Goal: Task Accomplishment & Management: Complete application form

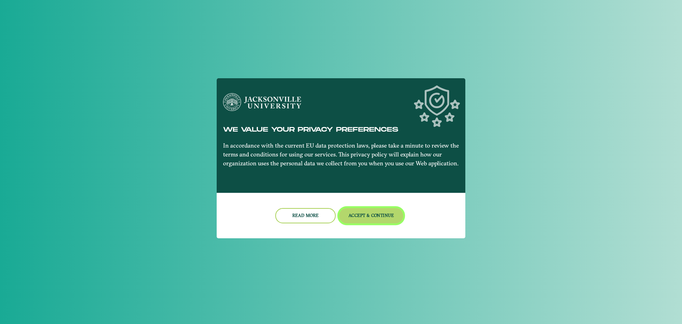
click at [367, 218] on button "Accept & Continue" at bounding box center [371, 215] width 64 height 15
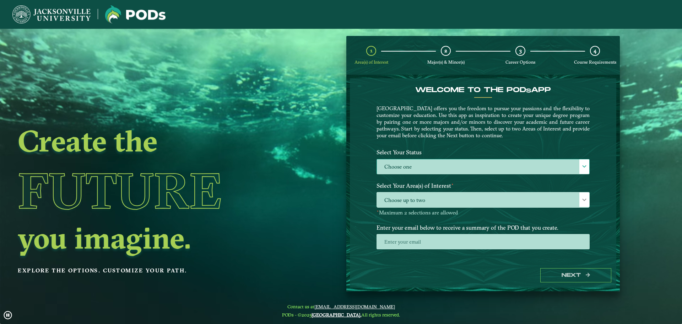
click at [481, 169] on label "Choose one" at bounding box center [483, 166] width 212 height 15
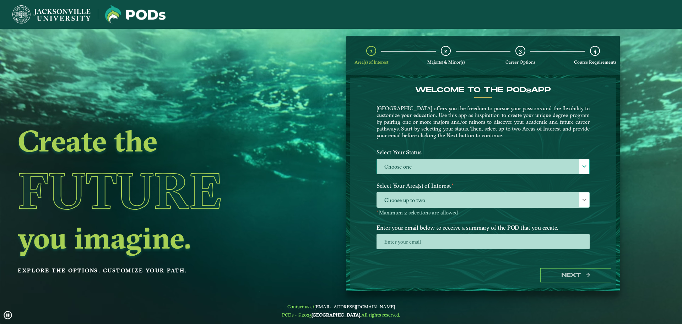
scroll to position [4, 33]
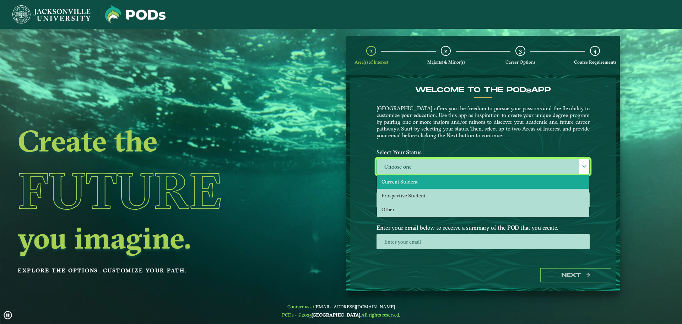
click at [422, 183] on li "Current Student" at bounding box center [483, 182] width 212 height 14
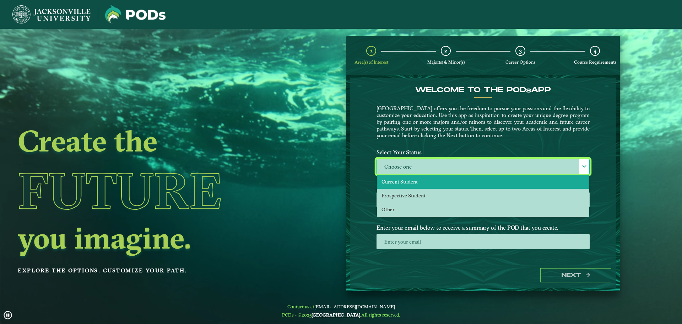
select select "[object Object]"
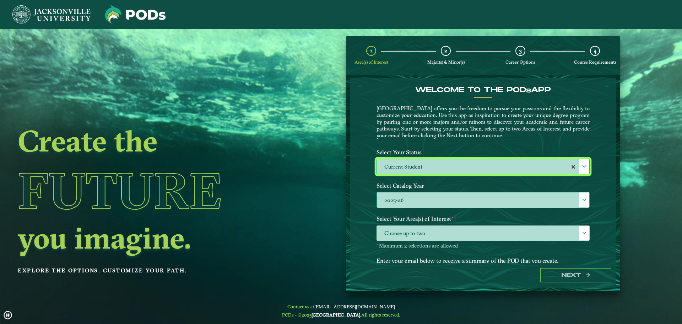
click at [421, 202] on label "2025-26" at bounding box center [483, 199] width 212 height 15
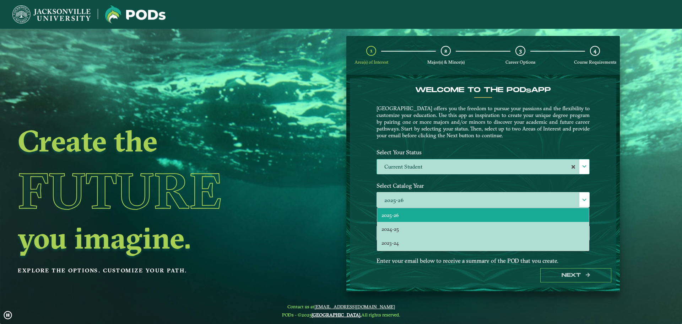
drag, startPoint x: 609, startPoint y: 188, endPoint x: 604, endPoint y: 199, distance: 11.8
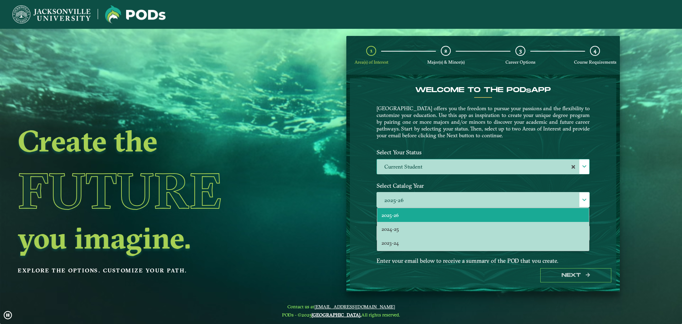
click at [608, 189] on div "Welcome to the POD s app [GEOGRAPHIC_DATA] offers you the freedom to pursue you…" at bounding box center [483, 170] width 266 height 184
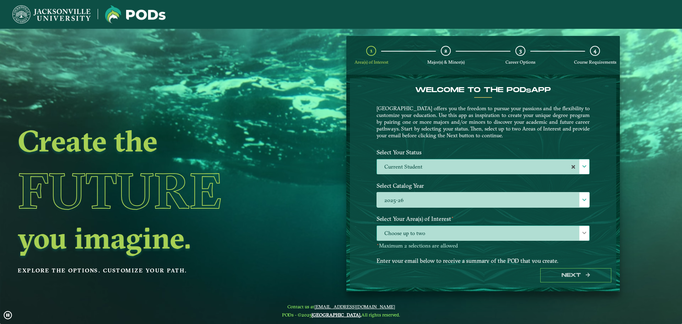
click at [458, 233] on span "Choose up to two" at bounding box center [483, 233] width 212 height 15
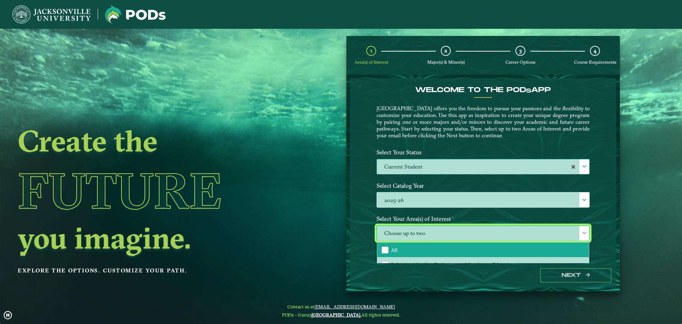
click at [419, 245] on li "All" at bounding box center [483, 249] width 212 height 15
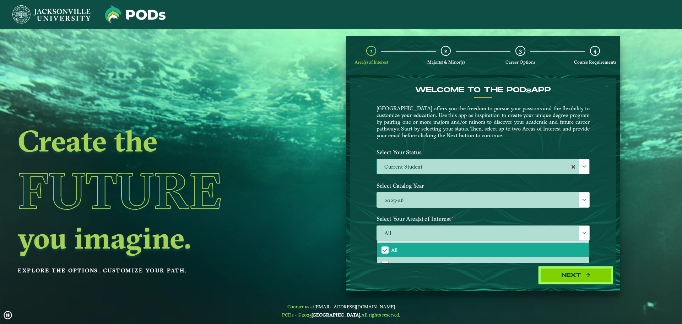
click at [575, 270] on button "Next" at bounding box center [575, 275] width 71 height 15
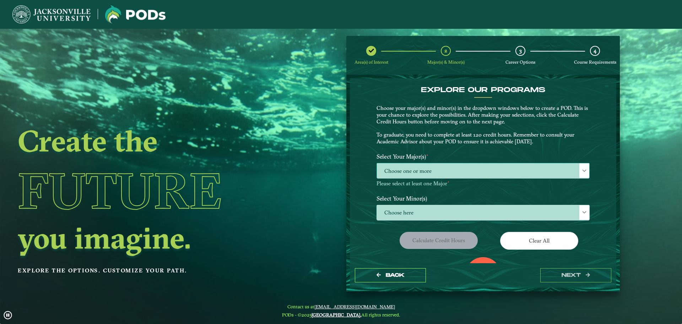
click at [478, 172] on span "Choose one or more" at bounding box center [483, 170] width 212 height 15
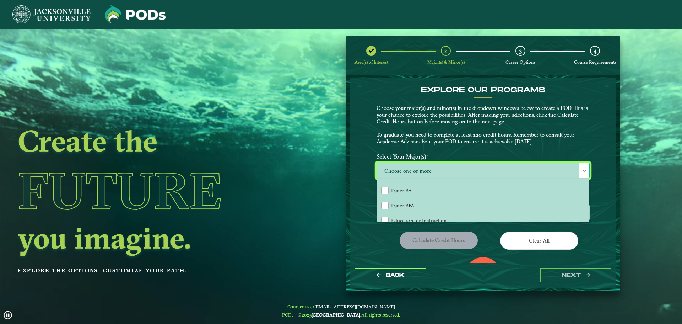
scroll to position [355, 0]
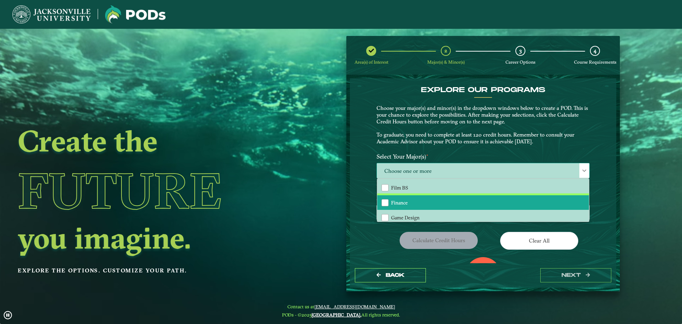
click at [463, 201] on li "Finance" at bounding box center [483, 202] width 212 height 15
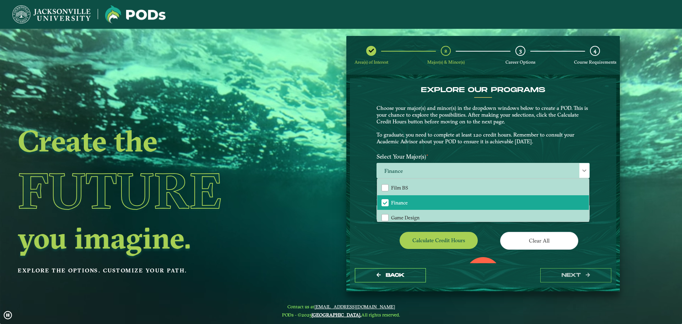
drag, startPoint x: 378, startPoint y: 244, endPoint x: 389, endPoint y: 237, distance: 12.9
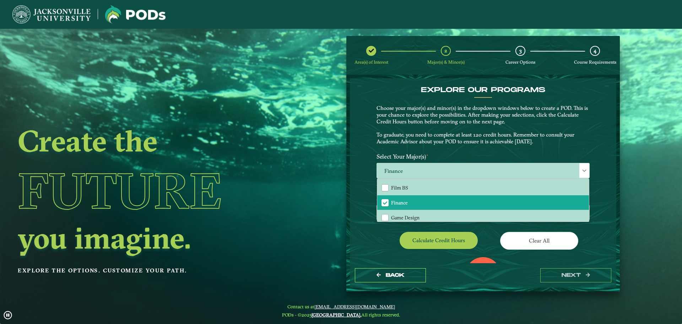
click at [378, 244] on div "Calculate credit hours" at bounding box center [427, 242] width 112 height 20
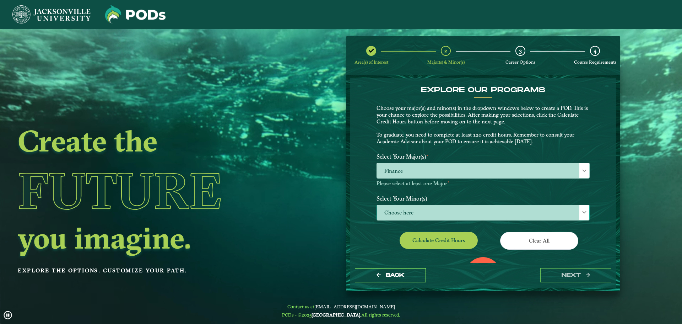
click at [433, 211] on span "Choose here" at bounding box center [483, 212] width 212 height 15
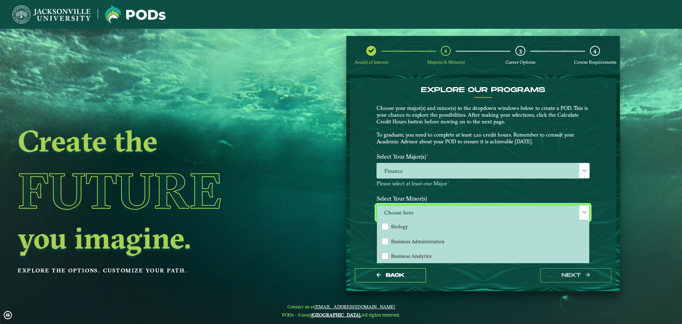
scroll to position [71, 0]
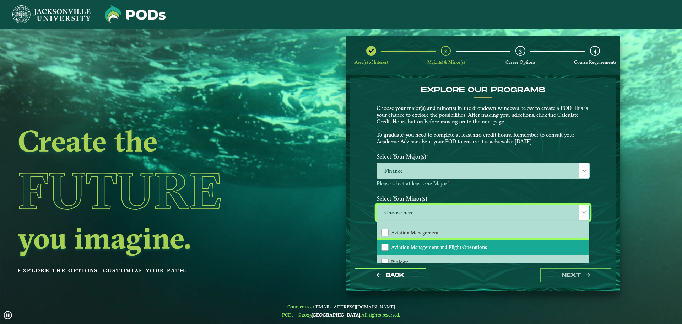
click at [463, 243] on li "Aviation Management and Flight Operations" at bounding box center [483, 246] width 212 height 15
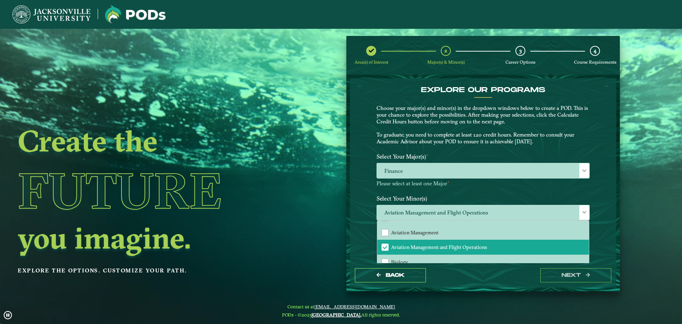
click at [605, 241] on div "EXPLORE OUR PROGRAMS Choose your major(s) and minor(s) in the dropdown windows …" at bounding box center [483, 170] width 266 height 184
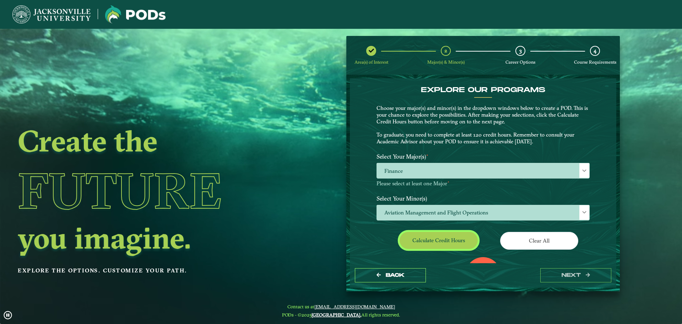
click at [458, 239] on button "Calculate credit hours" at bounding box center [439, 240] width 78 height 17
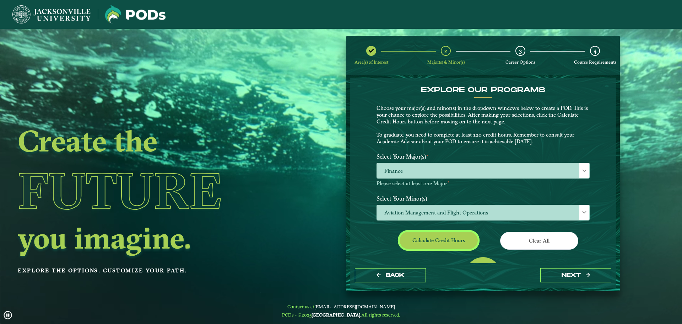
scroll to position [41, 0]
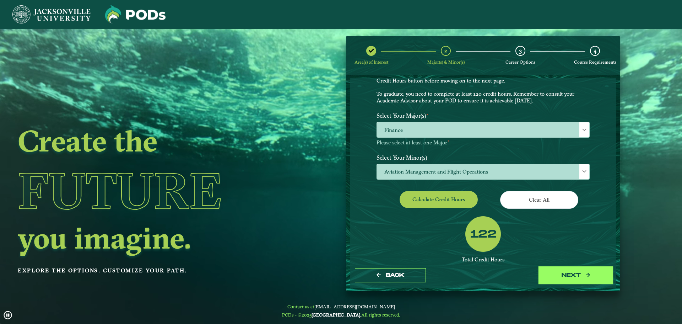
click at [575, 277] on button "next" at bounding box center [575, 275] width 71 height 15
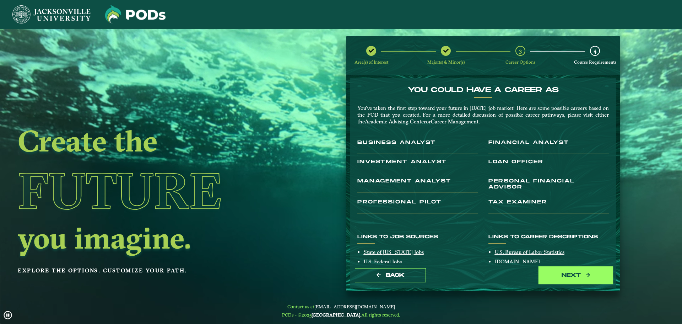
click at [592, 275] on button "next" at bounding box center [575, 275] width 71 height 15
